Goal: Check status: Check status

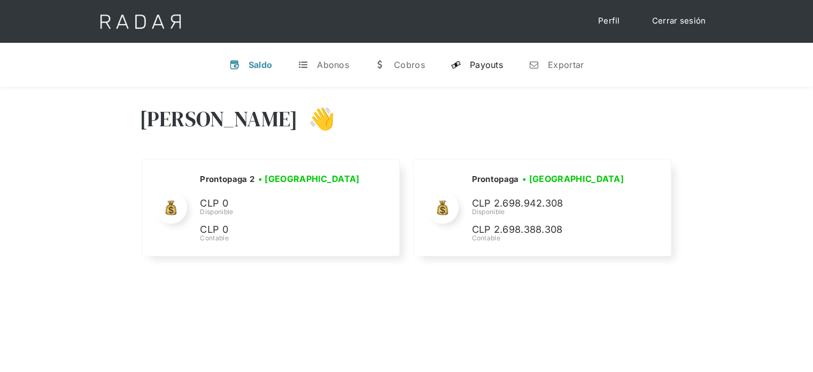
click at [485, 61] on div "Payouts" at bounding box center [486, 64] width 33 height 11
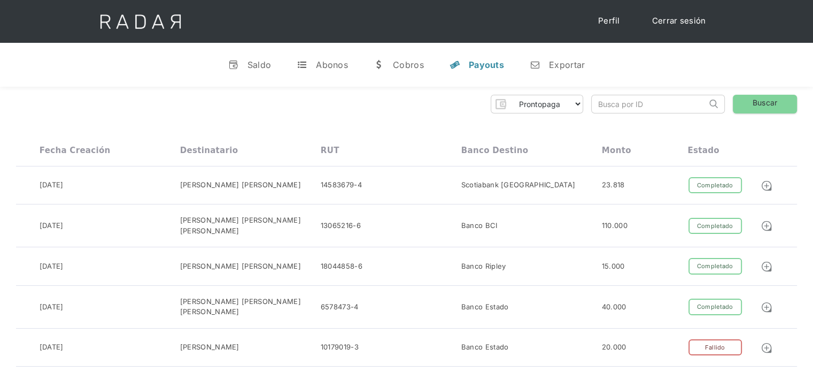
click at [603, 108] on input "search" at bounding box center [649, 104] width 115 height 18
paste input "61977e46-61c1-44ed-a13f-b96063b71f3a"
drag, startPoint x: 604, startPoint y: 107, endPoint x: 585, endPoint y: 107, distance: 18.2
click at [585, 107] on div "Prontopaga Prontopaga 2 Thank you! Your submission has been received! Oops! Som…" at bounding box center [406, 104] width 781 height 19
click at [599, 106] on input "61977e46-61c1-44ed-a13f-b96063b71f3a" at bounding box center [649, 104] width 115 height 18
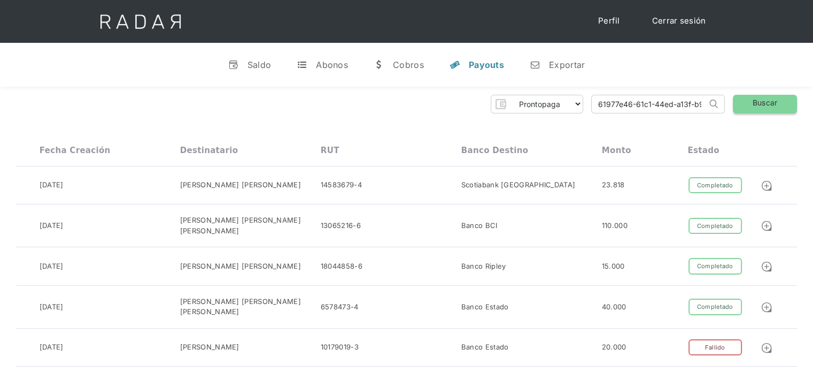
type input "61977e46-61c1-44ed-a13f-b96063b71f3a"
click at [765, 102] on link "Buscar" at bounding box center [765, 104] width 64 height 19
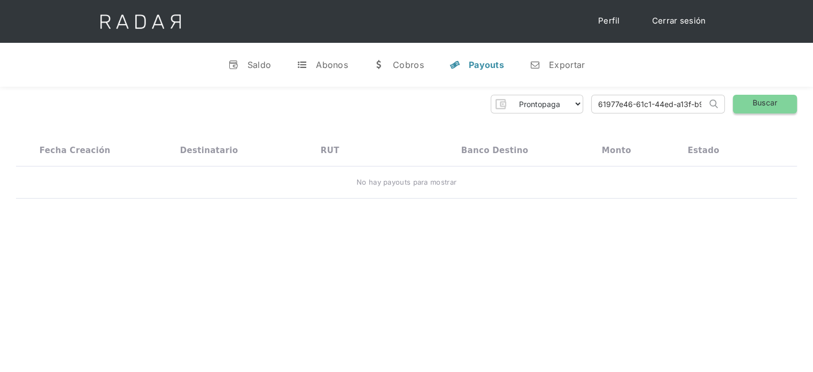
scroll to position [0, 43]
drag, startPoint x: 596, startPoint y: 102, endPoint x: 744, endPoint y: 96, distance: 148.7
click at [744, 96] on div "Prontopaga Prontopaga 2 Thank you! Your submission has been received! Oops! Som…" at bounding box center [406, 104] width 781 height 19
paste input "a000a873-287a-4e72-ab71-cb4104c2a992"
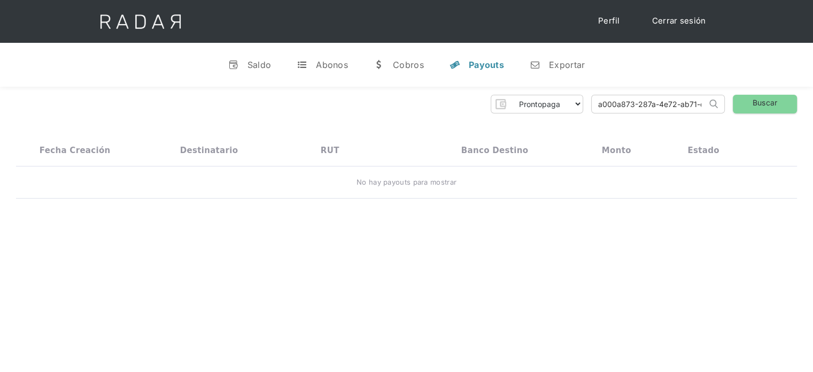
drag, startPoint x: 650, startPoint y: 105, endPoint x: 586, endPoint y: 112, distance: 63.9
click at [586, 113] on div "Prontopaga Prontopaga 2 Thank you! Your submission has been received! Oops! Som…" at bounding box center [406, 104] width 781 height 19
click at [597, 103] on input "a000a873-287a-4e72-ab71-cb4104c2a992" at bounding box center [649, 104] width 115 height 18
type input "a000a873-287a-4e72-ab71-cb4104c2a992"
click at [754, 101] on link "Buscar" at bounding box center [765, 104] width 64 height 19
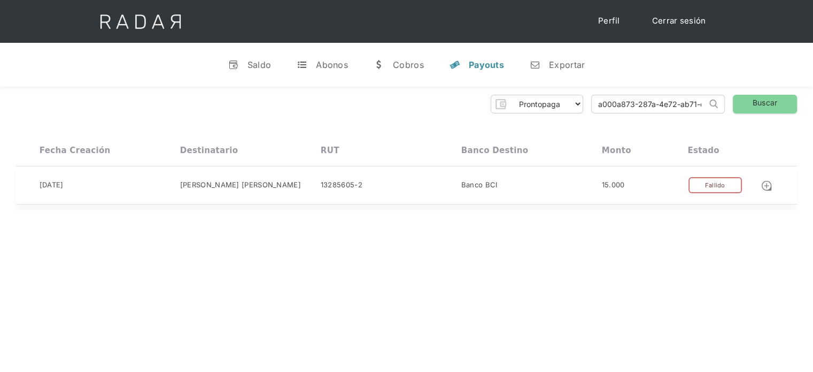
click at [766, 191] on div at bounding box center [770, 185] width 55 height 17
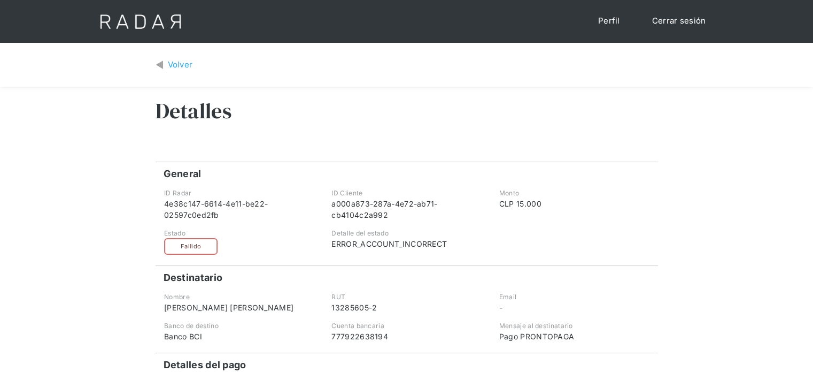
click at [674, 22] on link "Cerrar sesión" at bounding box center [679, 21] width 75 height 21
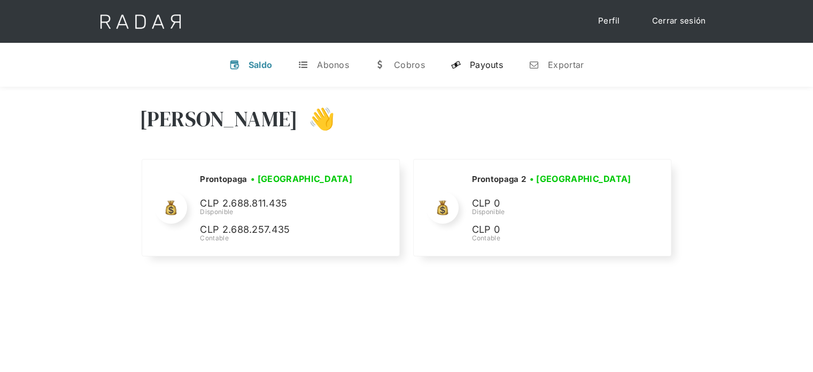
click at [493, 66] on div "Payouts" at bounding box center [486, 64] width 33 height 11
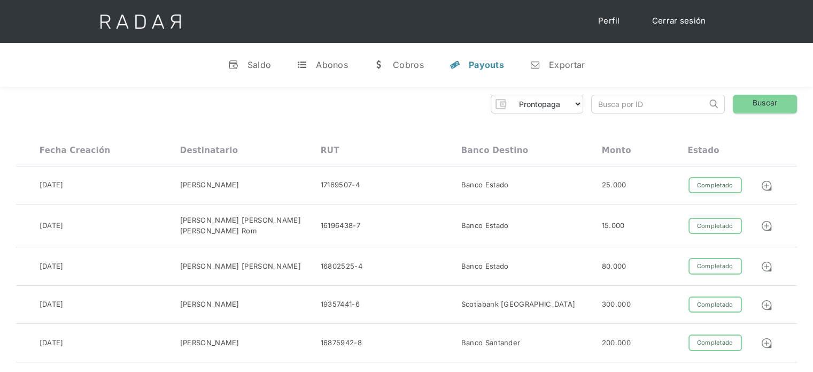
click at [609, 109] on input "search" at bounding box center [649, 104] width 115 height 18
paste input "61977e46-61c1-44ed-a13f-b96063b71f3a"
click at [768, 100] on link "Buscar" at bounding box center [765, 104] width 64 height 19
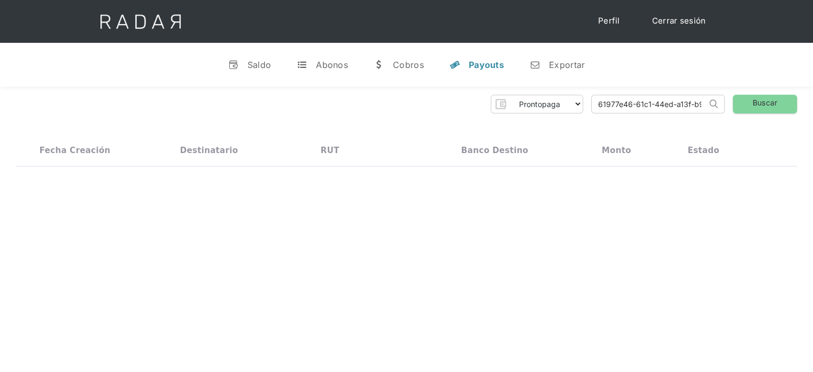
click at [600, 106] on input "61977e46-61c1-44ed-a13f-b96063b71f3a" at bounding box center [649, 104] width 115 height 18
type input "61977e46-61c1-44ed-a13f-b96063b71f3a"
click at [765, 99] on link "Buscar" at bounding box center [765, 104] width 64 height 19
click at [691, 19] on link "Cerrar sesión" at bounding box center [679, 21] width 75 height 21
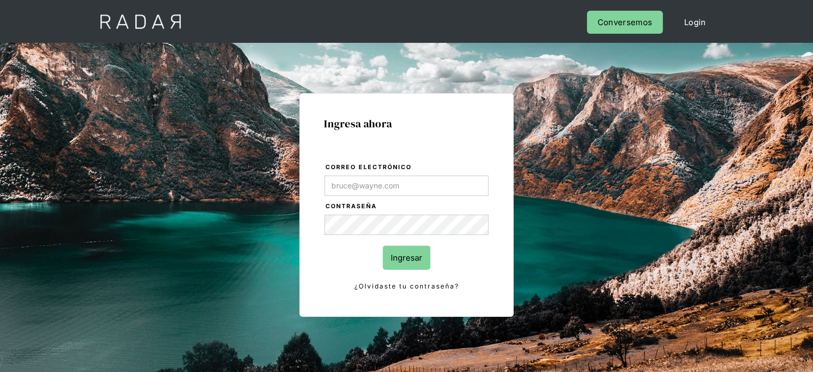
type input "[PERSON_NAME][EMAIL_ADDRESS][PERSON_NAME][DOMAIN_NAME]"
